Goal: Task Accomplishment & Management: Manage account settings

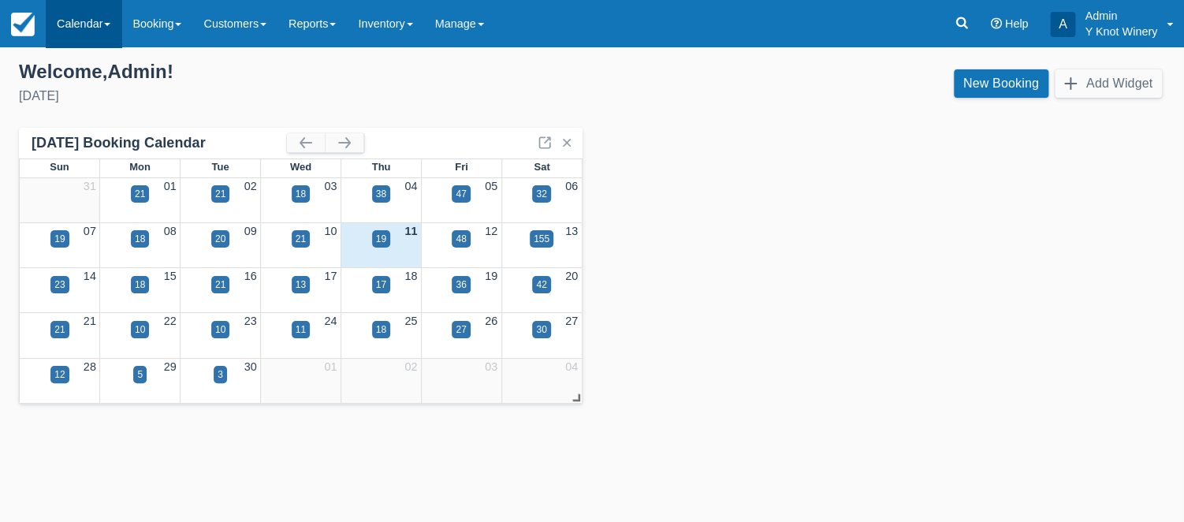
click at [109, 24] on span at bounding box center [107, 24] width 6 height 3
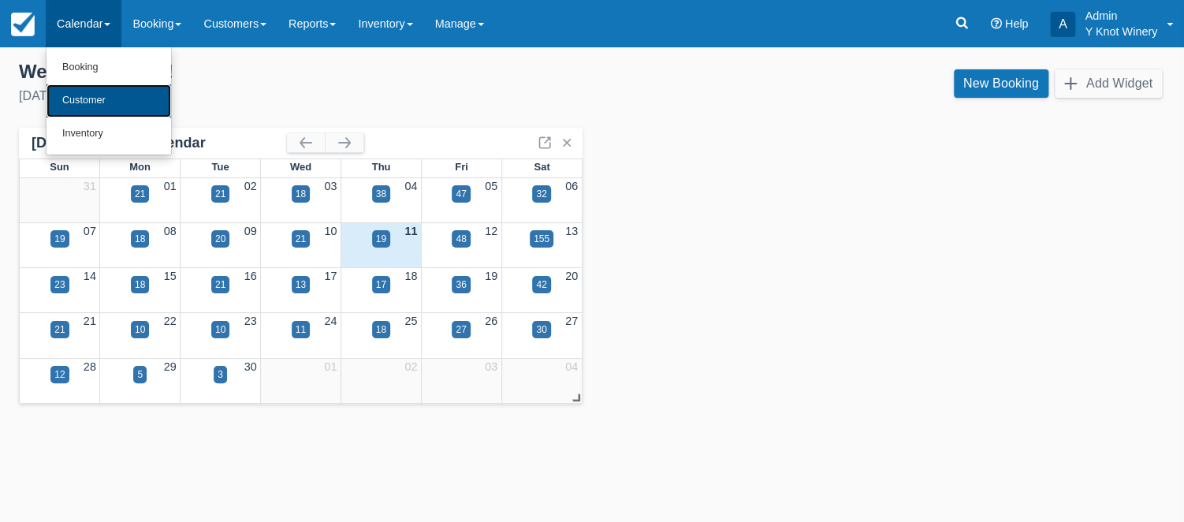
click at [111, 102] on link "Customer" at bounding box center [108, 100] width 125 height 33
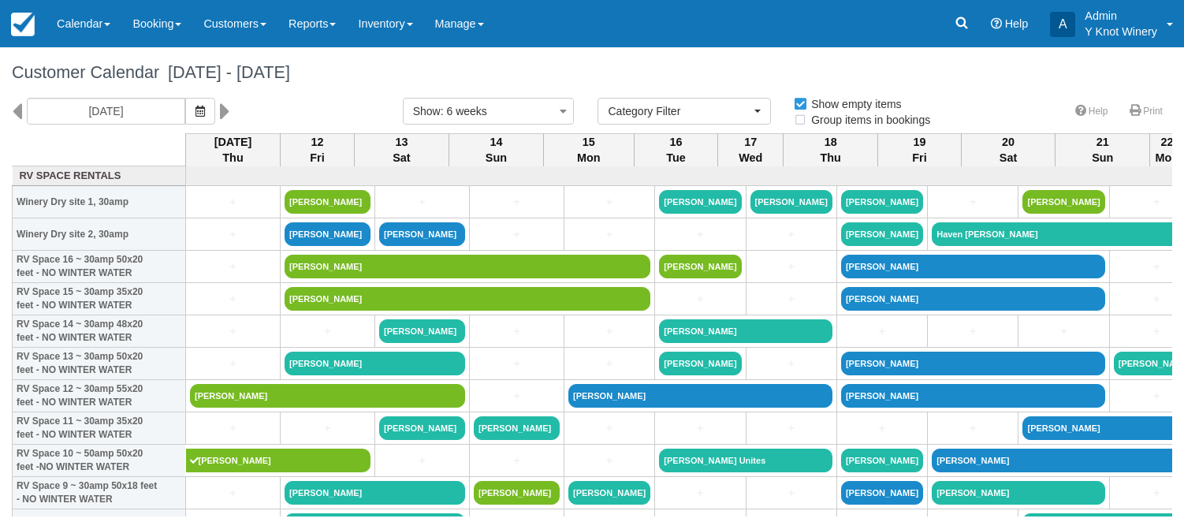
select select
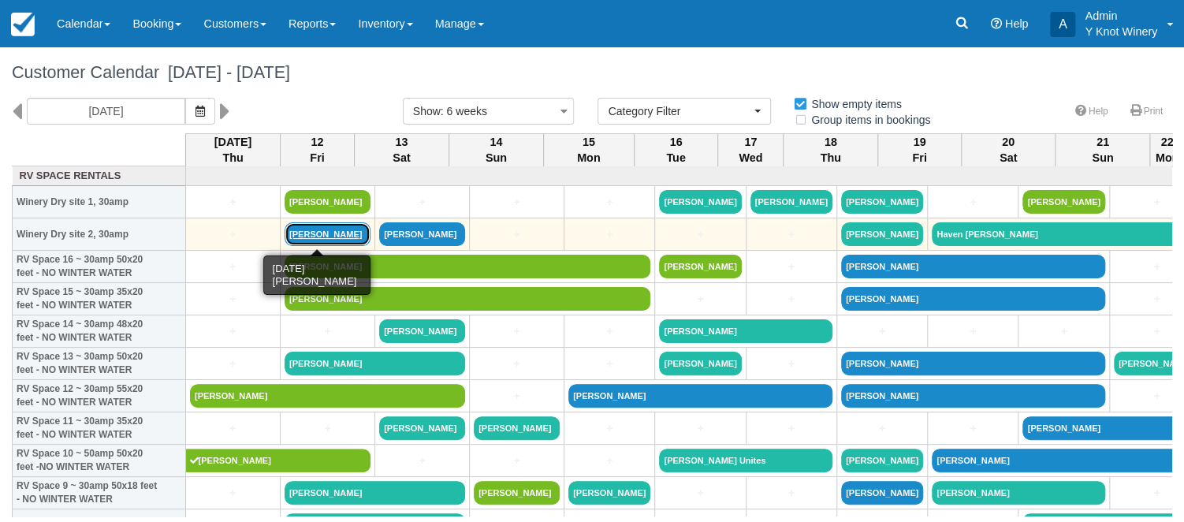
click at [307, 238] on link "Ken Ammann" at bounding box center [327, 234] width 86 height 24
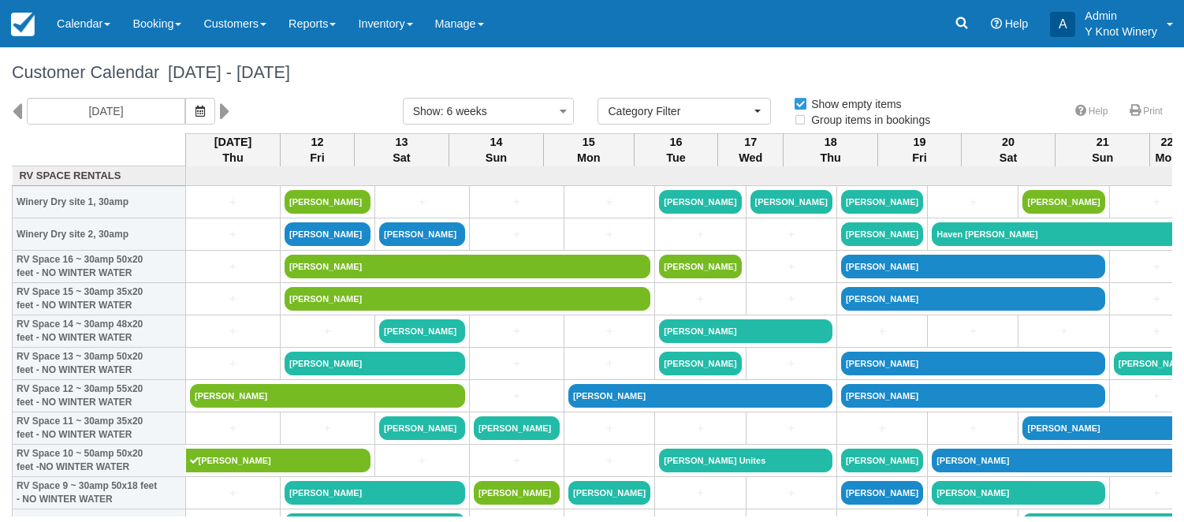
select select
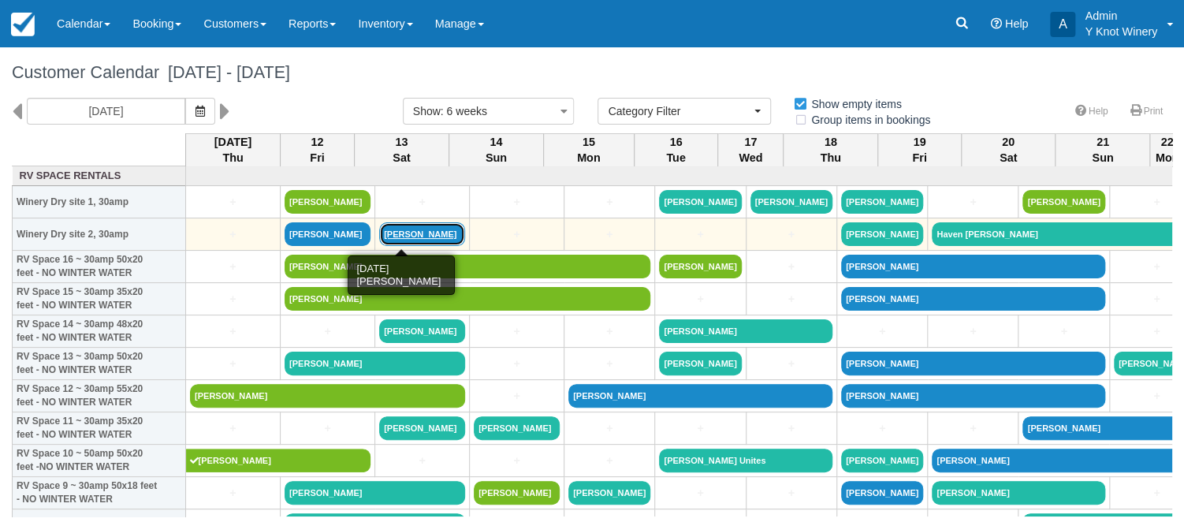
click at [412, 238] on link "[PERSON_NAME]" at bounding box center [422, 234] width 86 height 24
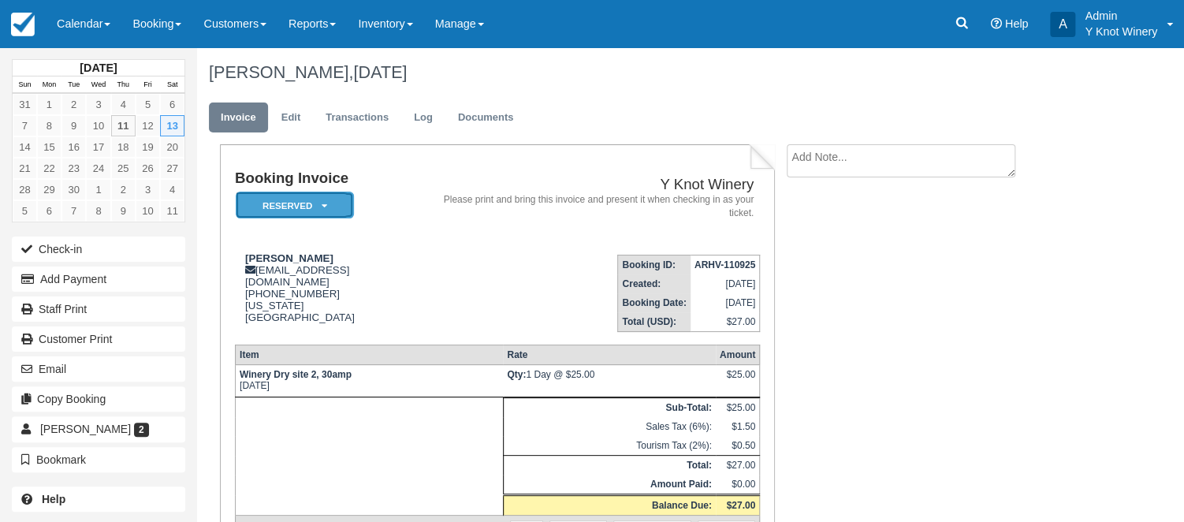
click at [322, 203] on icon at bounding box center [325, 205] width 6 height 9
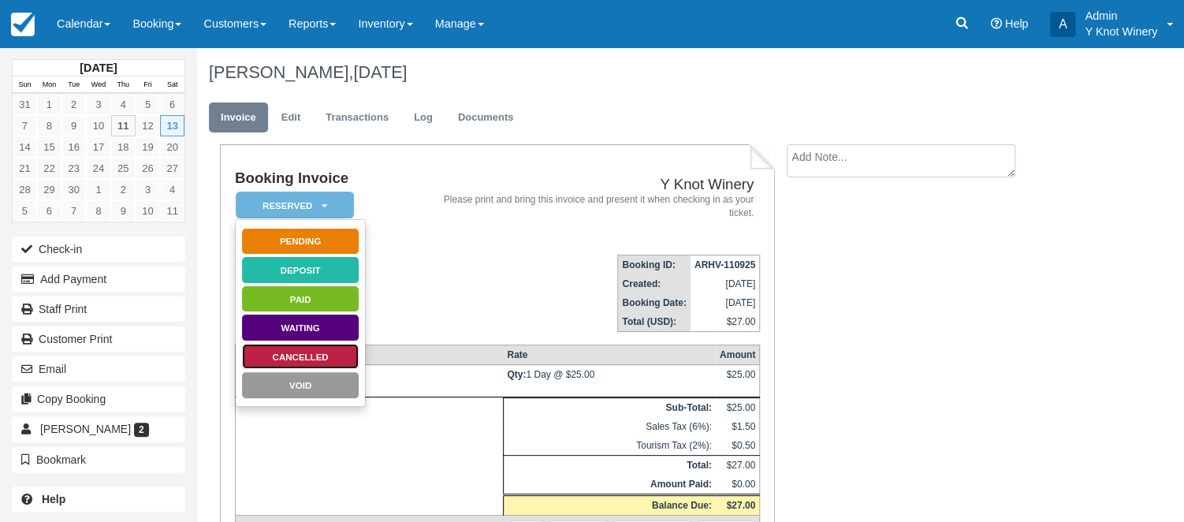
click at [333, 355] on link "Cancelled" at bounding box center [300, 357] width 118 height 28
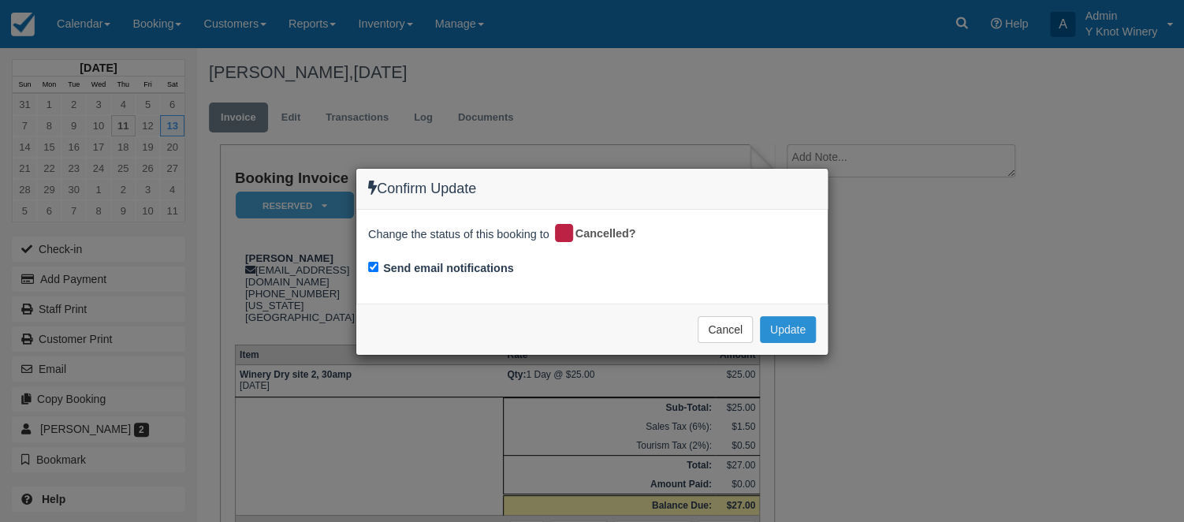
click at [792, 325] on button "Update" at bounding box center [788, 329] width 56 height 27
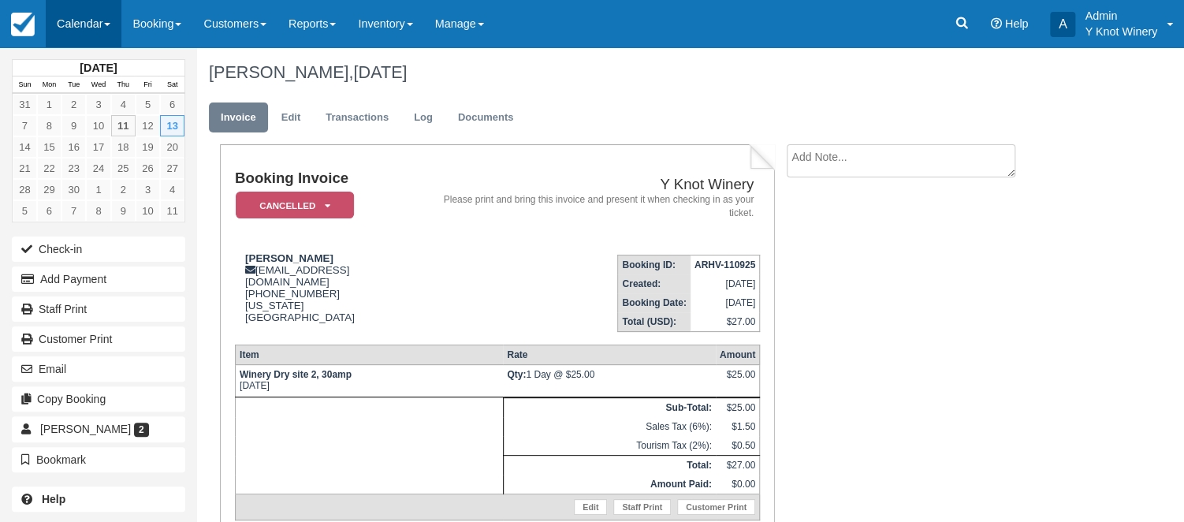
click at [110, 28] on link "Calendar" at bounding box center [84, 23] width 76 height 47
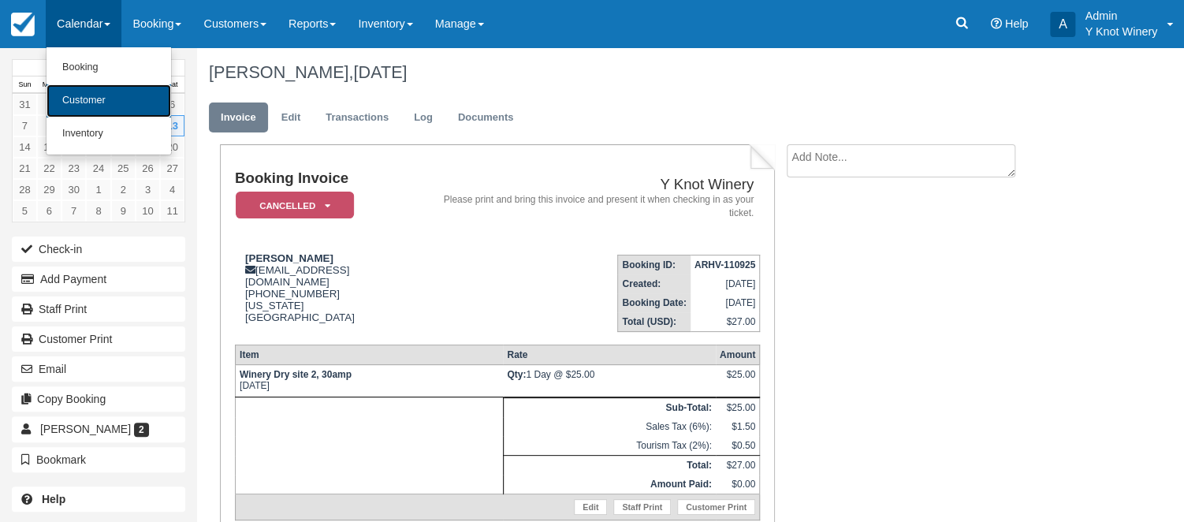
click at [110, 101] on link "Customer" at bounding box center [108, 100] width 125 height 33
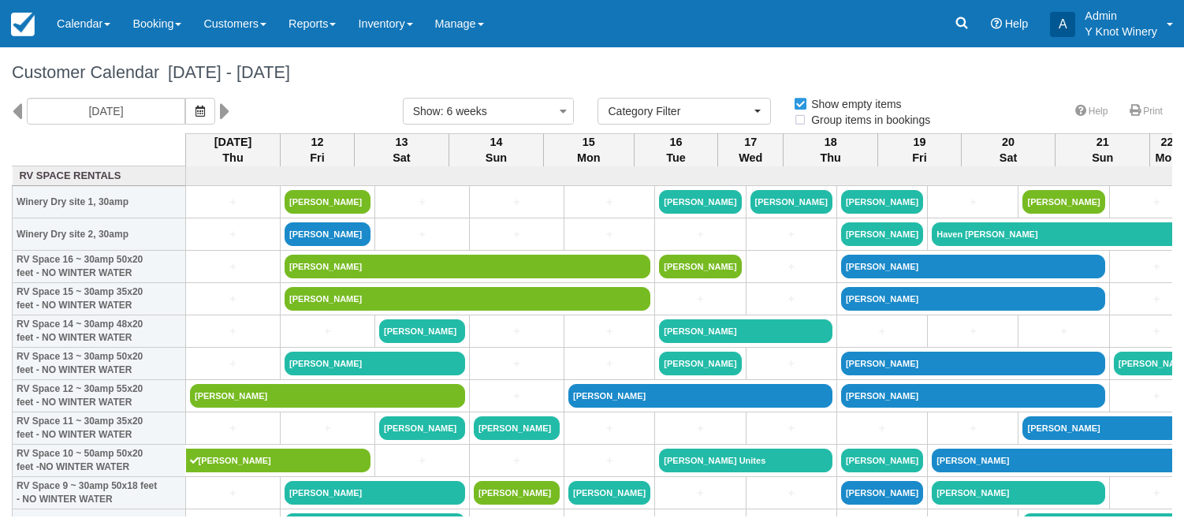
select select
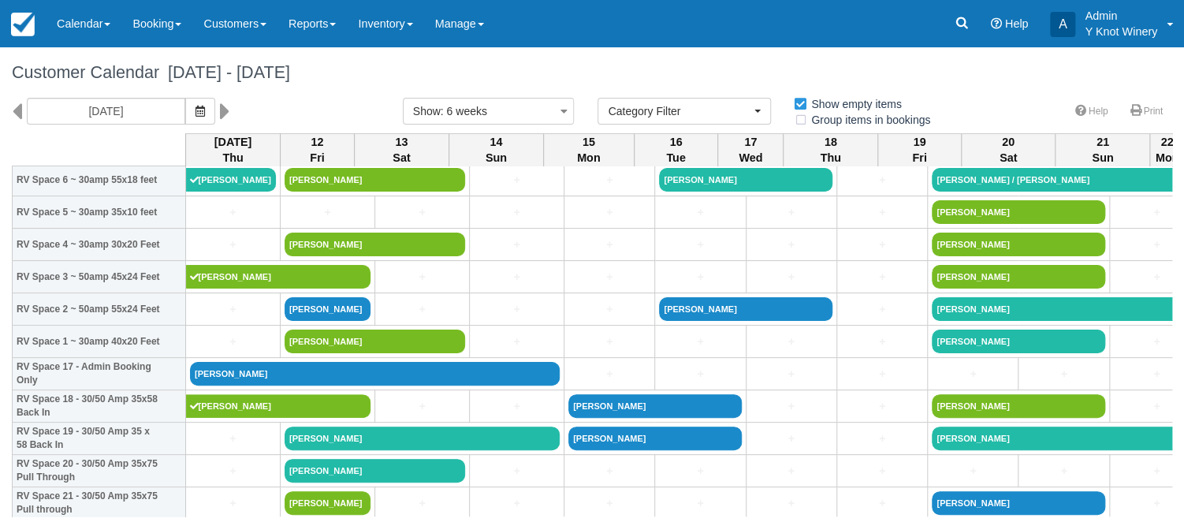
scroll to position [447, 0]
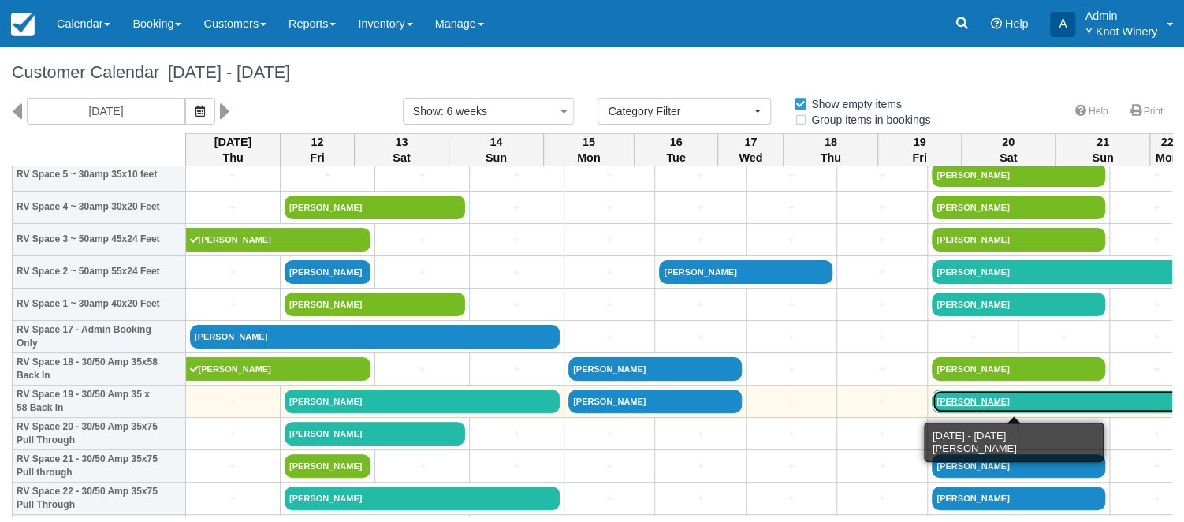
click at [948, 401] on link "Michele Marie Carlson" at bounding box center [1065, 401] width 268 height 24
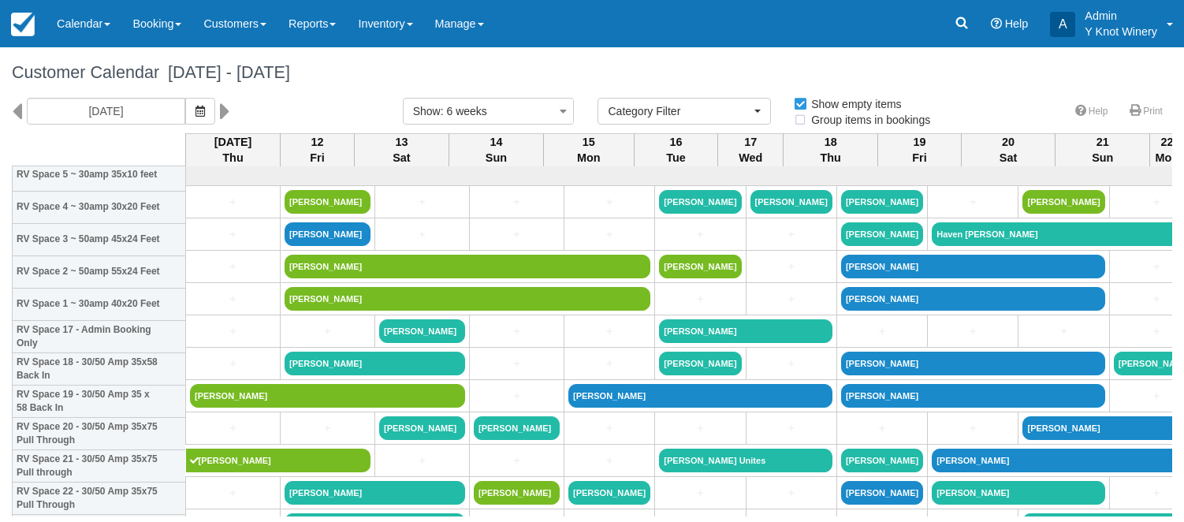
select select
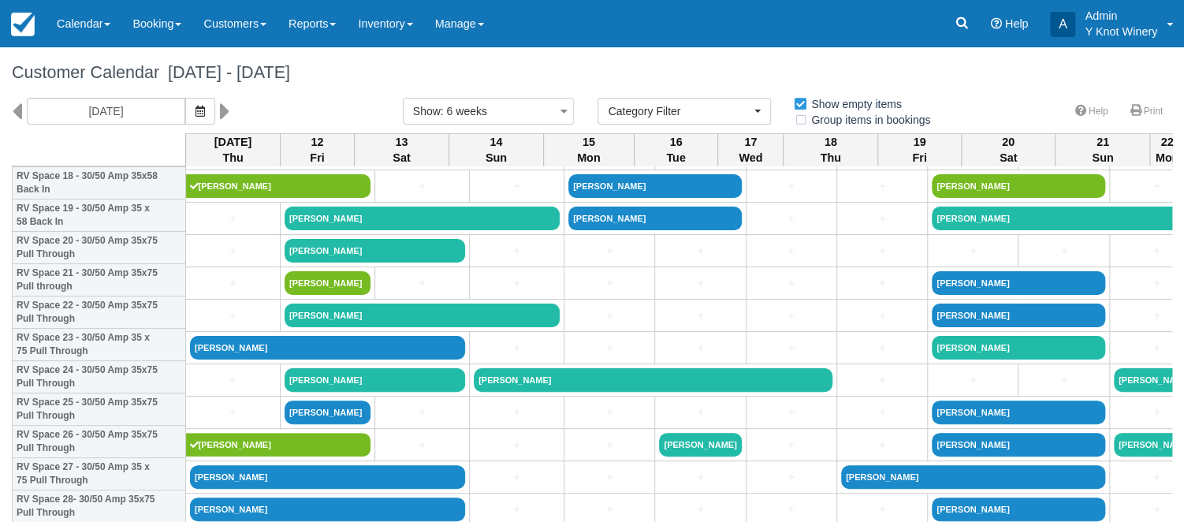
scroll to position [633, 0]
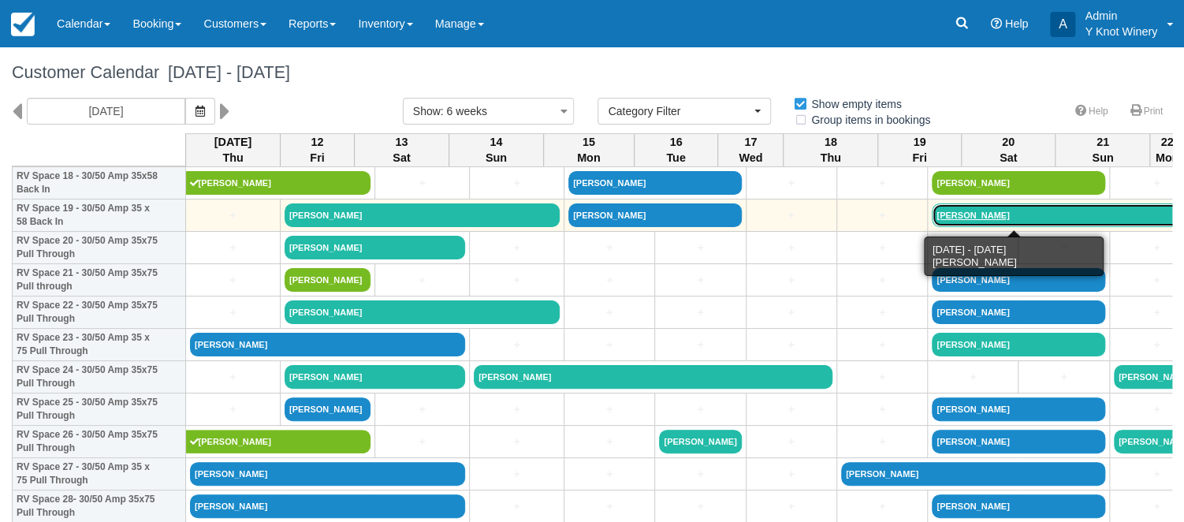
click at [935, 218] on link "Michele Marie Carlson" at bounding box center [1065, 215] width 268 height 24
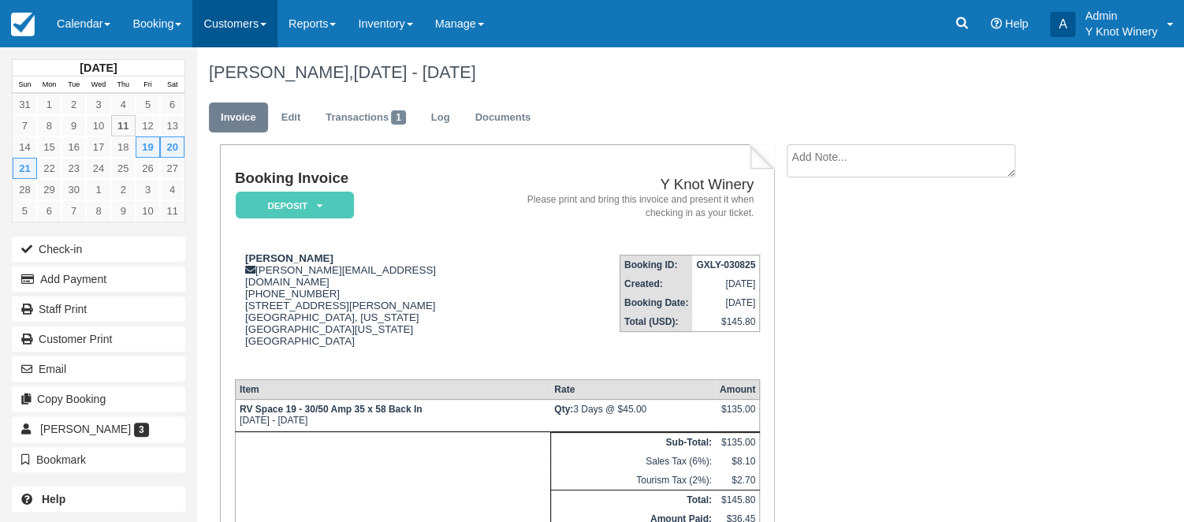
click at [277, 19] on link "Customers" at bounding box center [234, 23] width 85 height 47
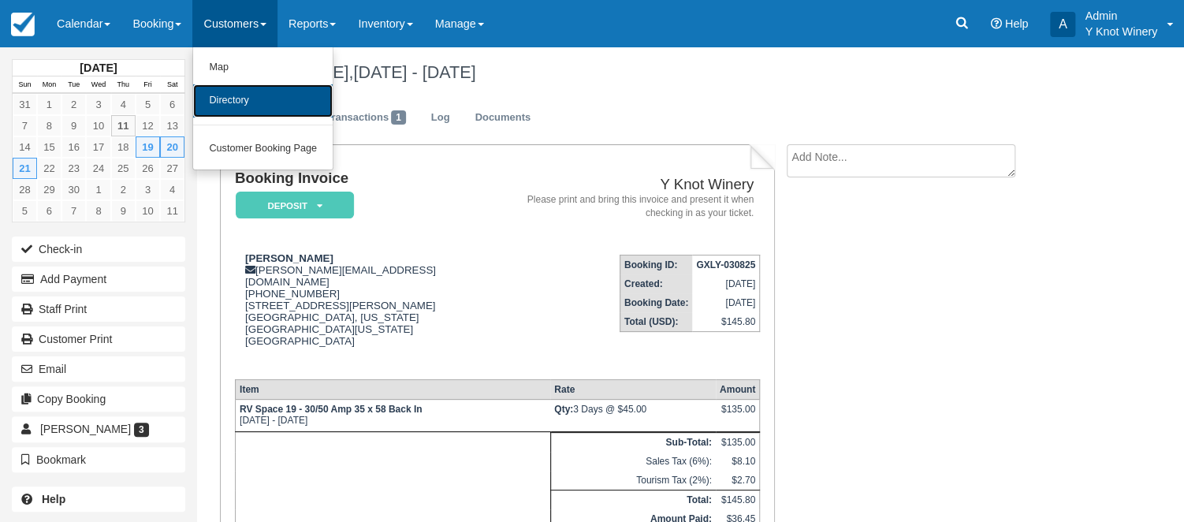
click at [270, 109] on link "Directory" at bounding box center [262, 100] width 139 height 33
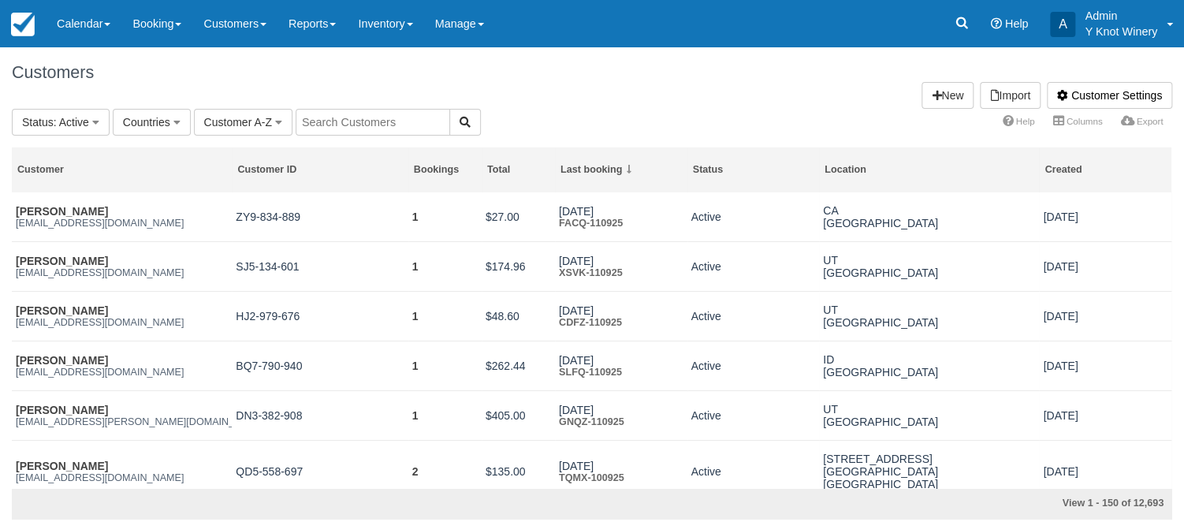
click at [340, 122] on input "text" at bounding box center [372, 122] width 154 height 27
type input "[PERSON_NAME]"
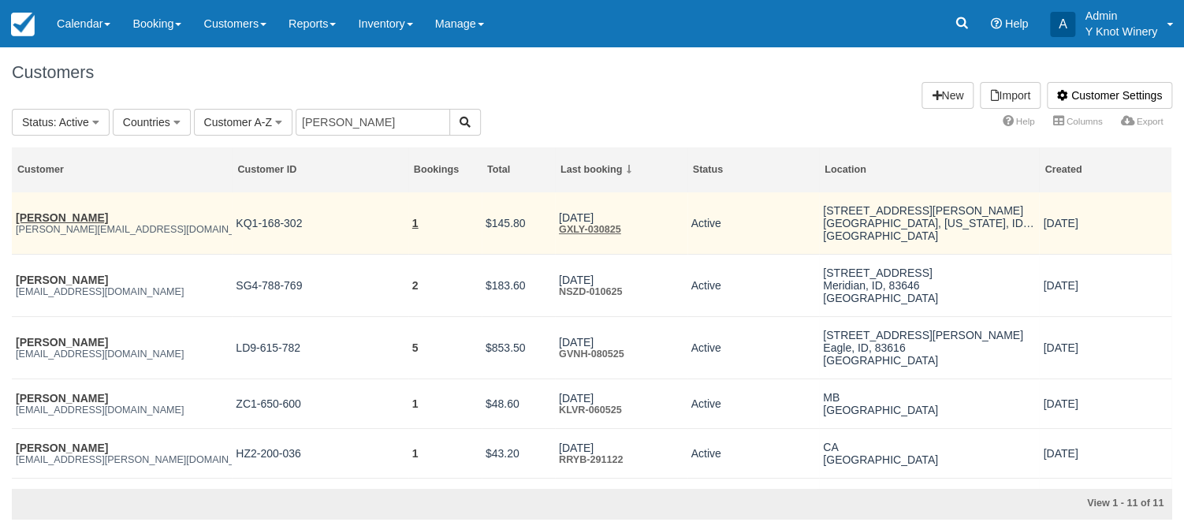
click at [408, 225] on td "1" at bounding box center [444, 223] width 73 height 62
click at [414, 221] on link "1" at bounding box center [415, 223] width 6 height 13
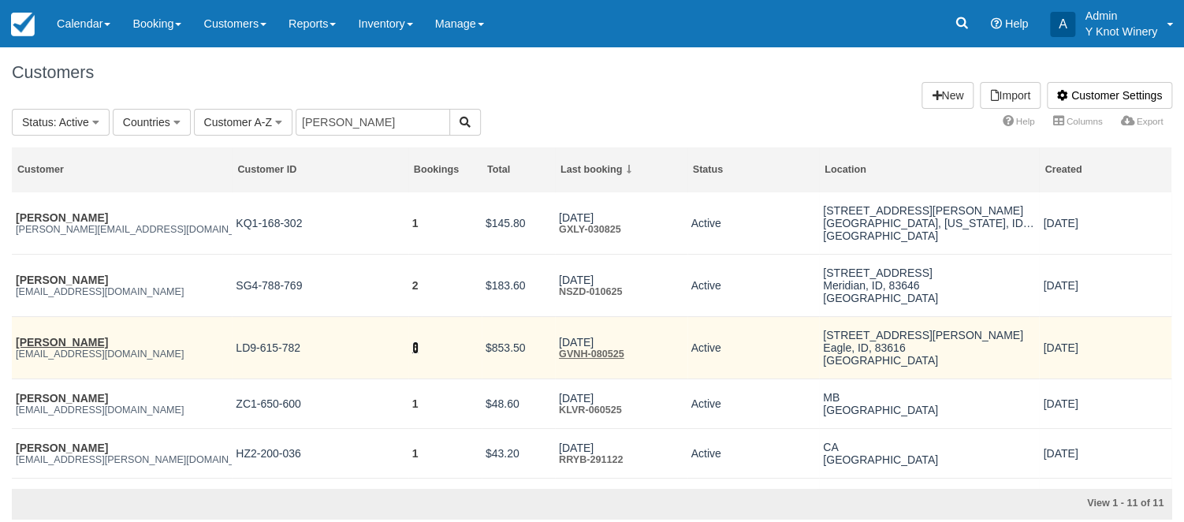
click at [415, 351] on link "5" at bounding box center [415, 347] width 6 height 13
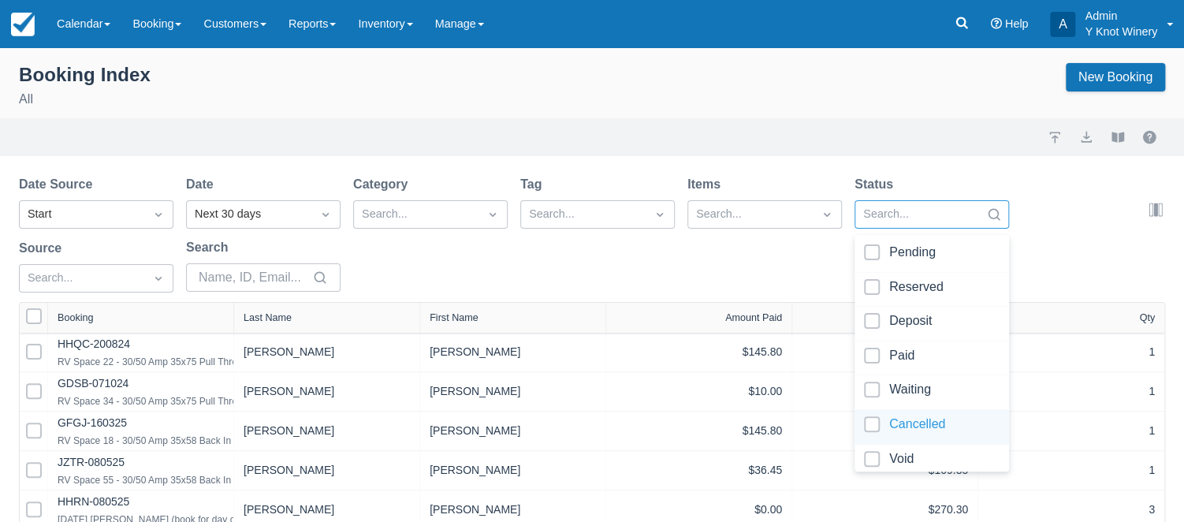
click at [874, 424] on div at bounding box center [932, 426] width 136 height 21
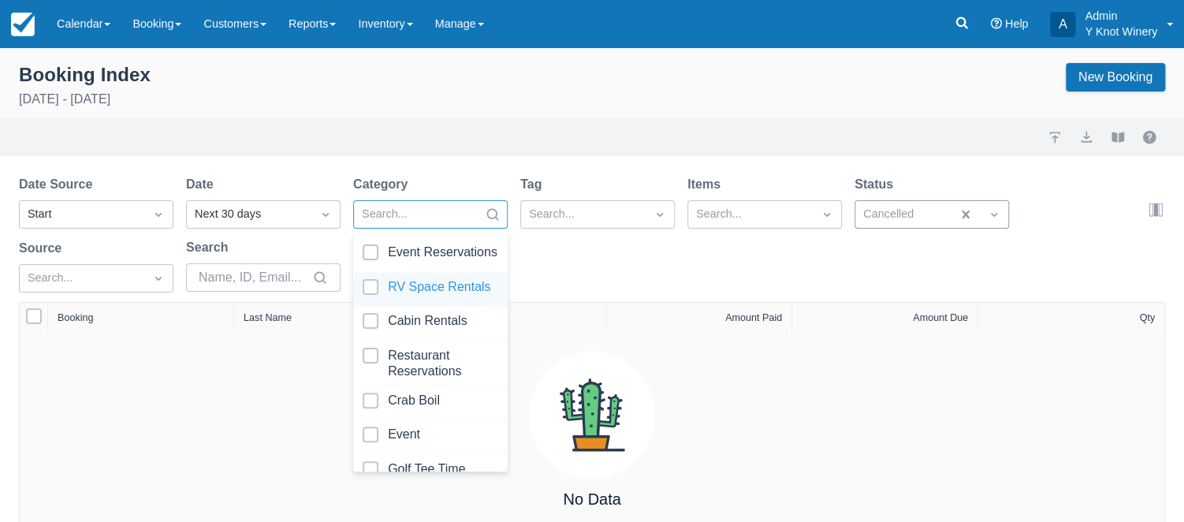
click at [434, 292] on div at bounding box center [430, 289] width 136 height 21
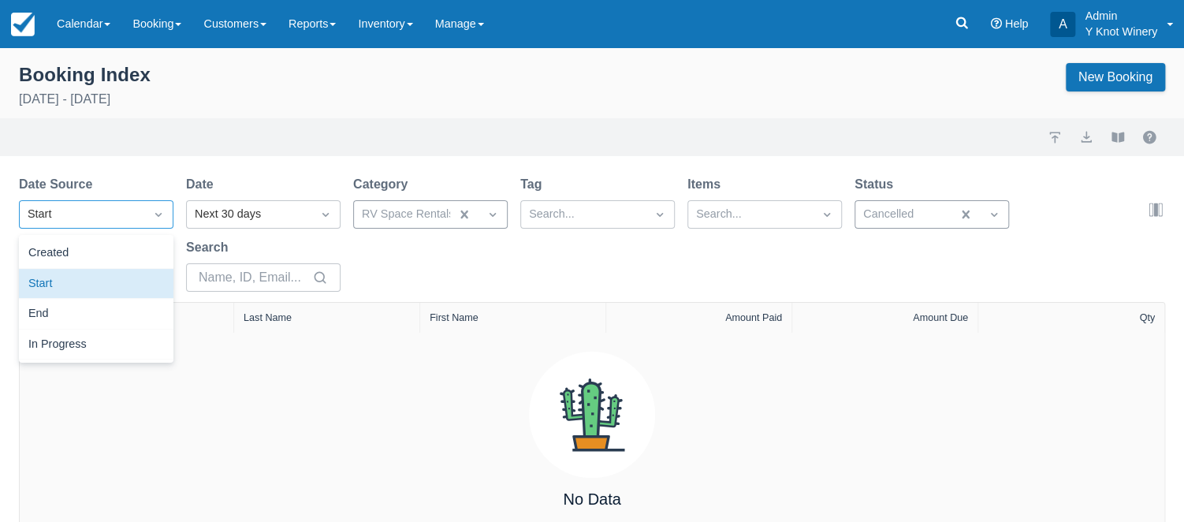
click at [156, 219] on icon "Dropdown icon" at bounding box center [159, 214] width 16 height 16
click at [93, 251] on div "Created" at bounding box center [96, 253] width 154 height 31
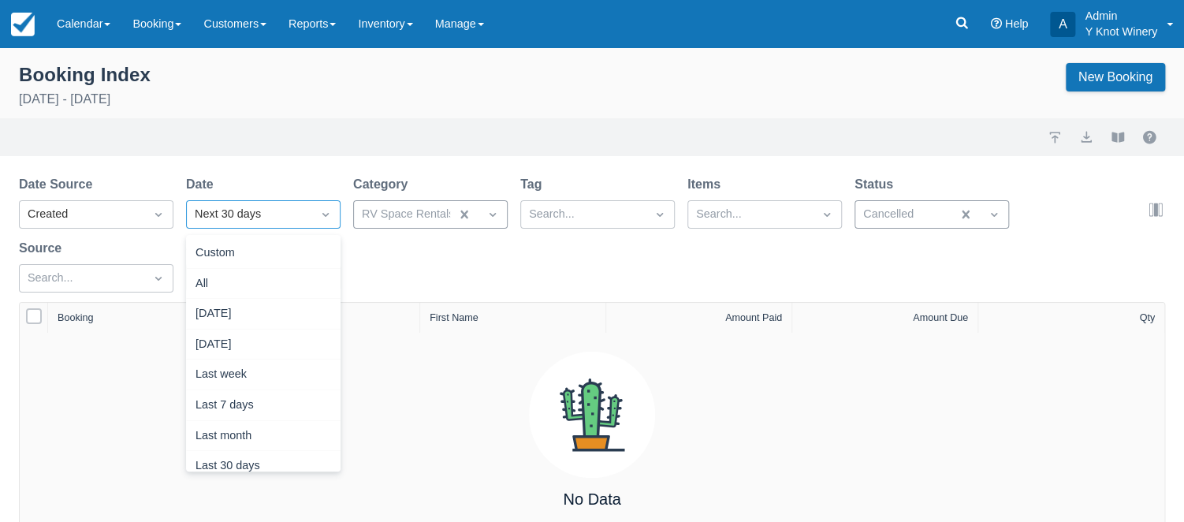
click at [327, 210] on icon "Dropdown icon" at bounding box center [326, 214] width 16 height 16
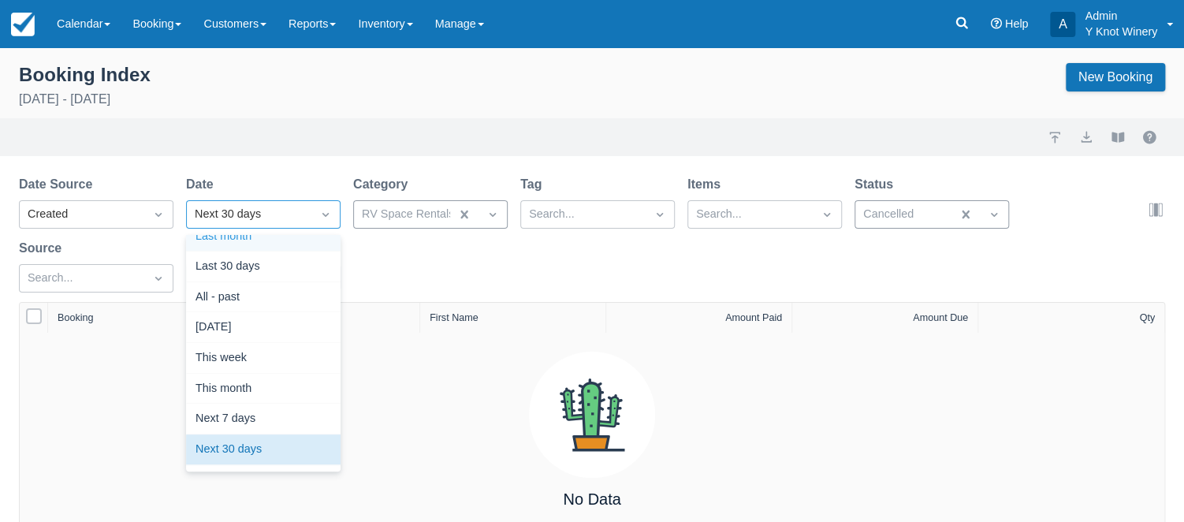
scroll to position [200, 0]
click at [251, 352] on div "This week" at bounding box center [263, 357] width 154 height 31
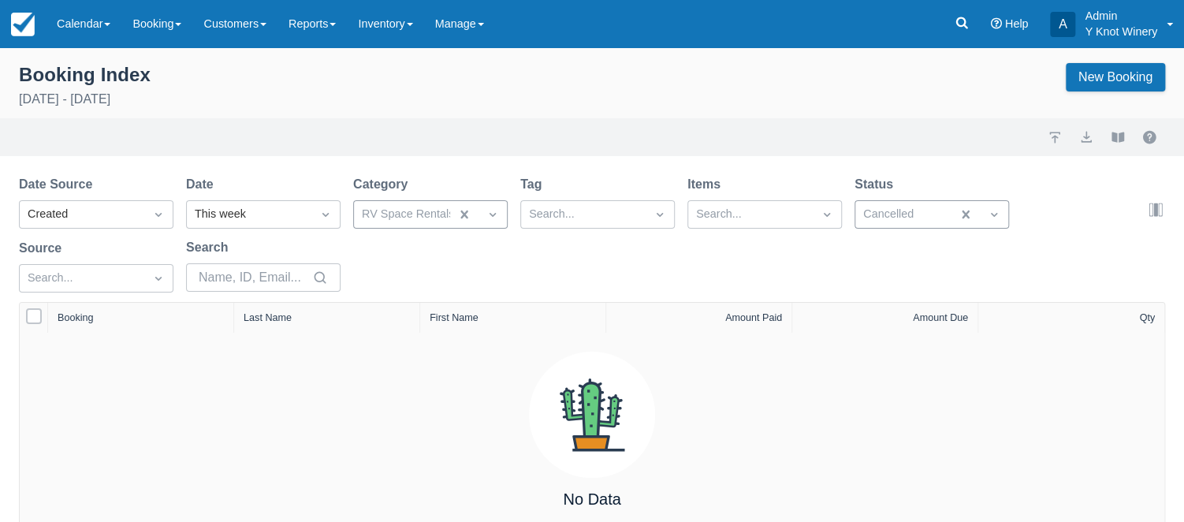
click at [317, 98] on div "Booking Index [DATE] - [DATE] New Booking" at bounding box center [592, 87] width 1146 height 49
click at [369, 102] on div "Booking Index [DATE] - [DATE] New Booking" at bounding box center [592, 87] width 1146 height 49
click at [376, 83] on div "Booking Index [DATE] - [DATE] New Booking" at bounding box center [592, 87] width 1146 height 49
